Goal: Book appointment/travel/reservation

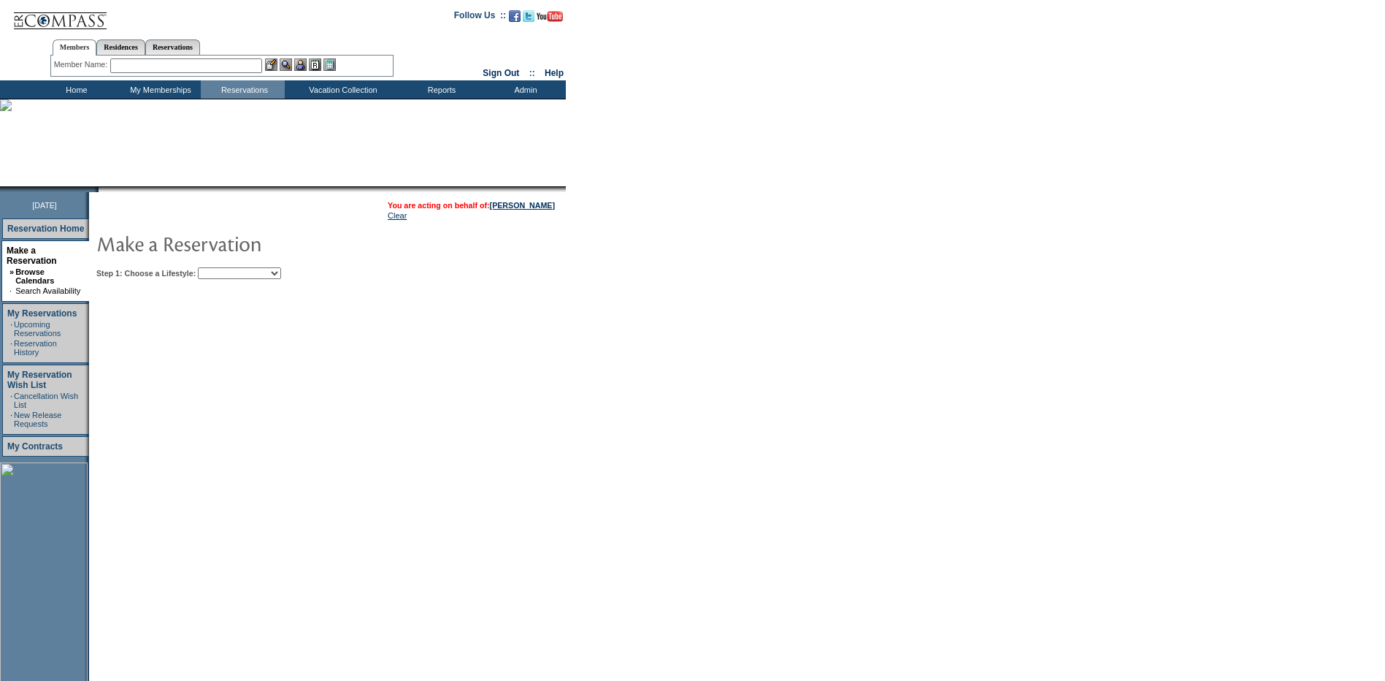
click at [281, 272] on select "Beach Leisure Metropolitan Mountain OIAL for Adventure OIAL for Couples OIAL fo…" at bounding box center [239, 273] width 83 height 12
click at [223, 269] on select "Beach Leisure Metropolitan Mountain OIAL for Adventure OIAL for Couples OIAL fo…" at bounding box center [239, 273] width 83 height 12
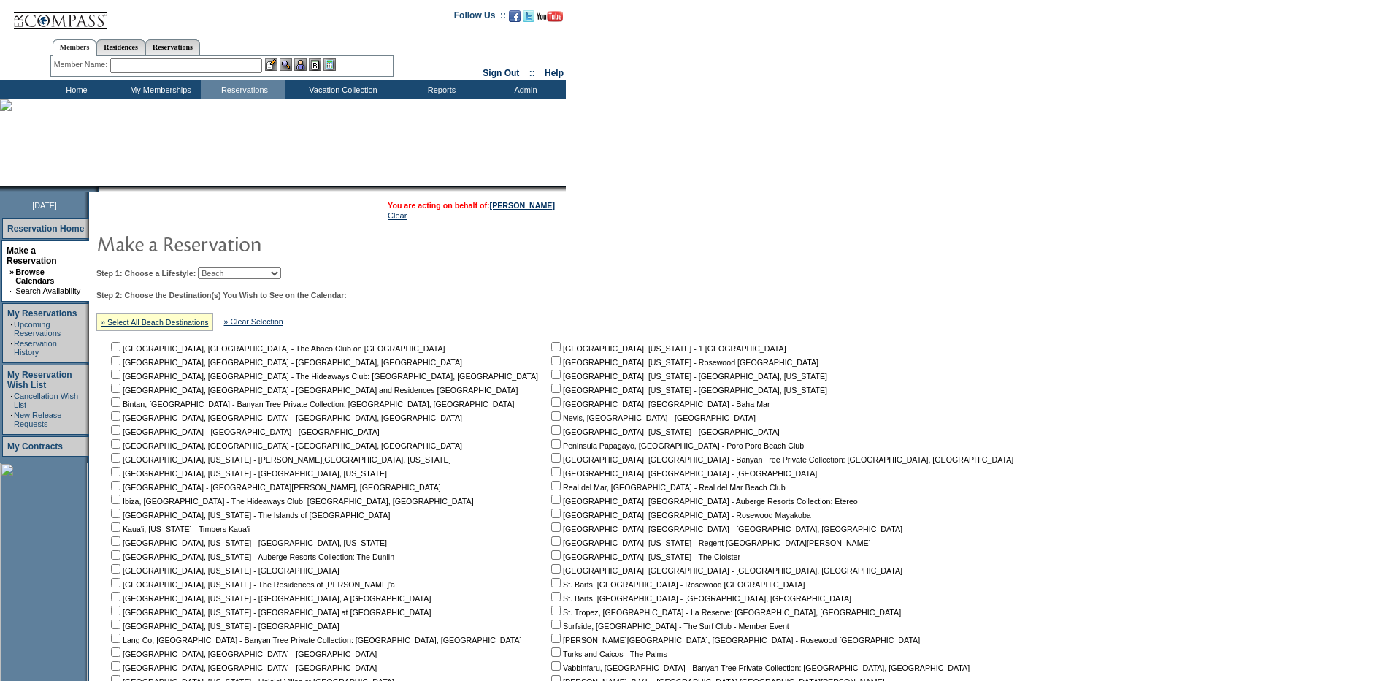
click at [281, 272] on select "Beach Leisure Metropolitan Mountain OIAL for Adventure OIAL for Couples OIAL fo…" at bounding box center [239, 273] width 83 height 12
select select "Mountain"
click at [223, 269] on select "Beach Leisure Metropolitan Mountain OIAL for Adventure OIAL for Couples OIAL fo…" at bounding box center [239, 273] width 83 height 12
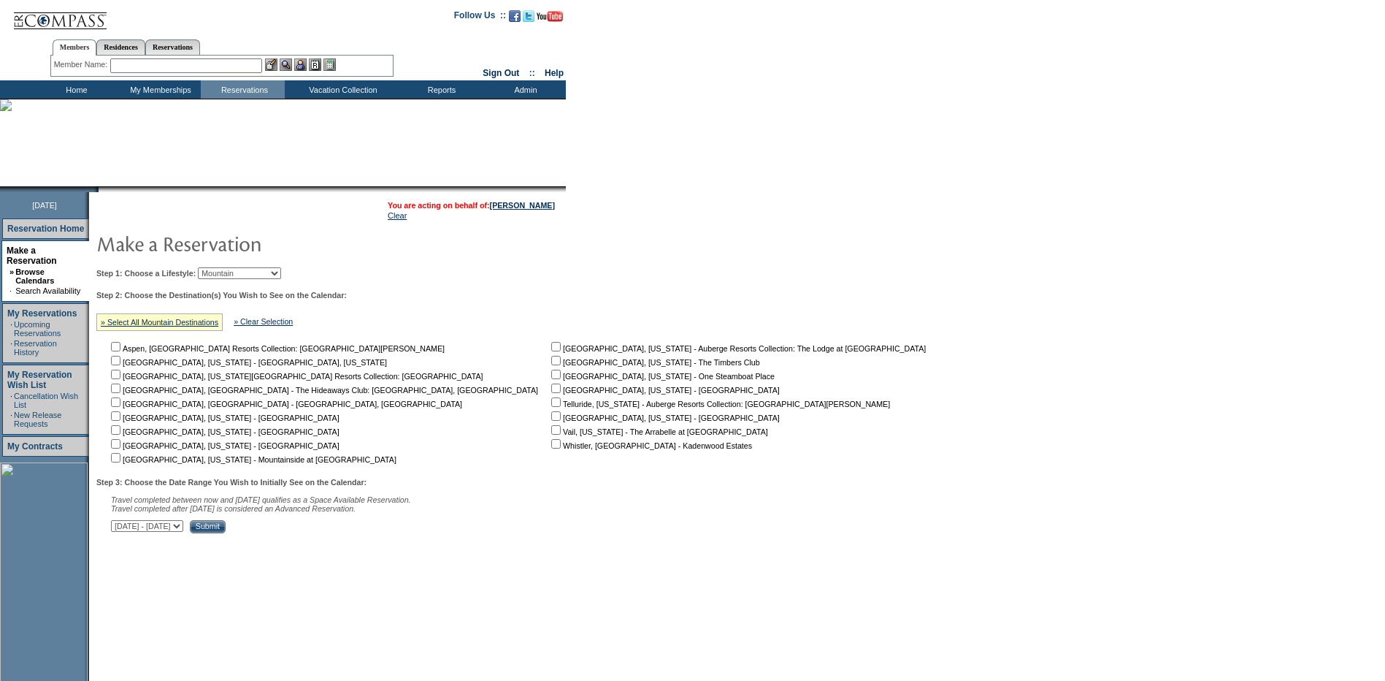
click at [121, 365] on input "checkbox" at bounding box center [115, 360] width 9 height 9
checkbox input "true"
click at [183, 532] on select "[DATE] - [DATE] [DATE] - [DATE] [DATE] - [DATE] [DATE] - [DATE] [DATE] - [DATE]…" at bounding box center [147, 526] width 72 height 12
select select "[DATE]|[DATE]"
click at [119, 527] on select "[DATE] - [DATE] [DATE] - [DATE] [DATE] - [DATE] [DATE] - [DATE] [DATE] - [DATE]…" at bounding box center [147, 526] width 72 height 12
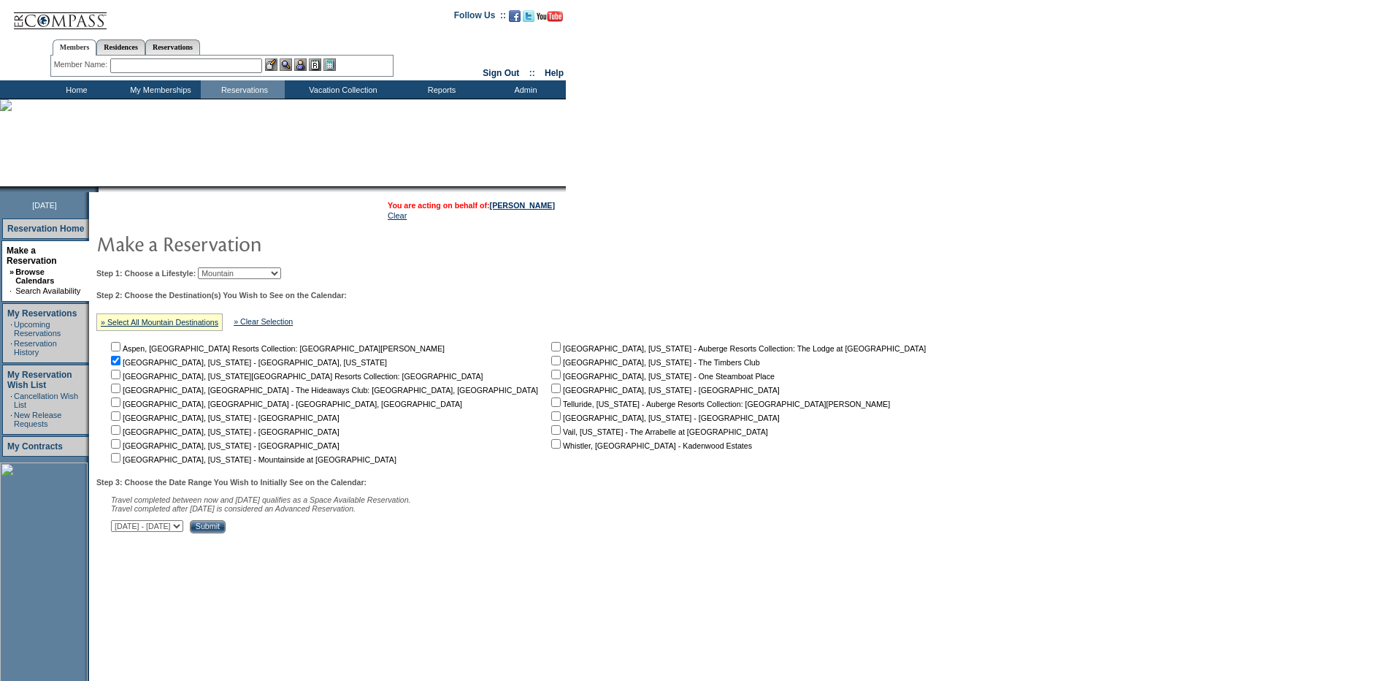
click at [226, 532] on input "Submit" at bounding box center [208, 526] width 36 height 13
